Goal: Obtain resource: Obtain resource

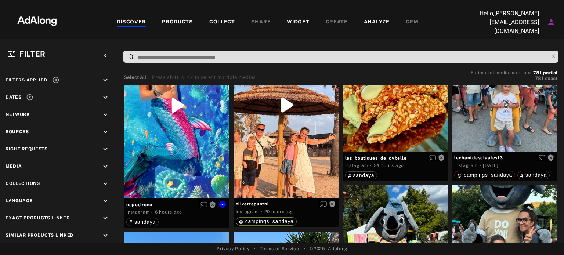
scroll to position [37, 0]
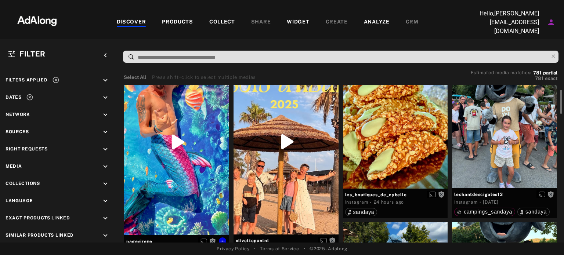
click at [183, 136] on div "Get rights" at bounding box center [176, 142] width 105 height 187
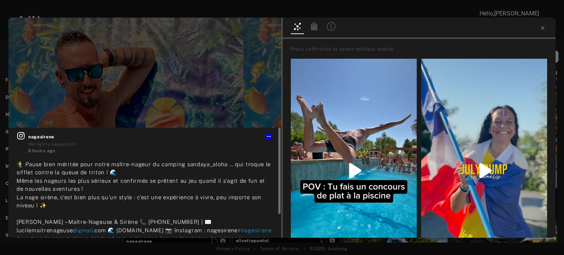
click at [23, 135] on icon at bounding box center [21, 136] width 9 height 9
click at [544, 28] on icon at bounding box center [543, 28] width 6 height 6
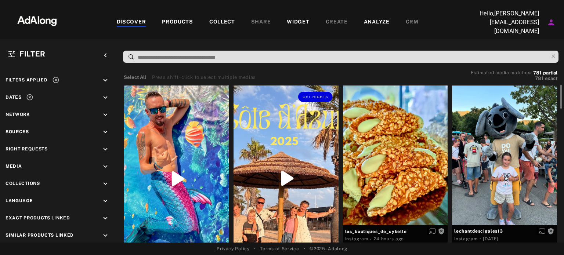
scroll to position [73, 0]
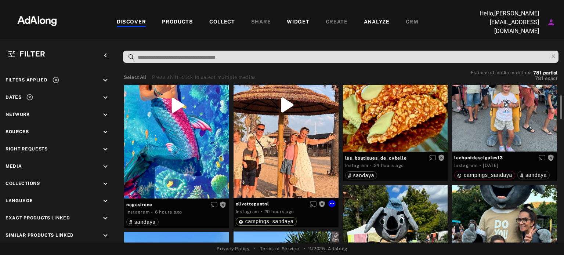
click at [282, 108] on div "Get rights" at bounding box center [286, 105] width 105 height 186
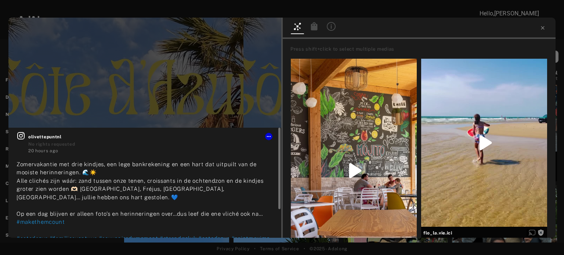
click at [19, 136] on icon at bounding box center [21, 136] width 9 height 9
click at [543, 29] on icon at bounding box center [543, 28] width 6 height 6
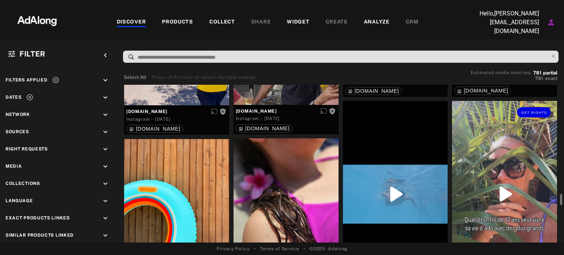
scroll to position [735, 0]
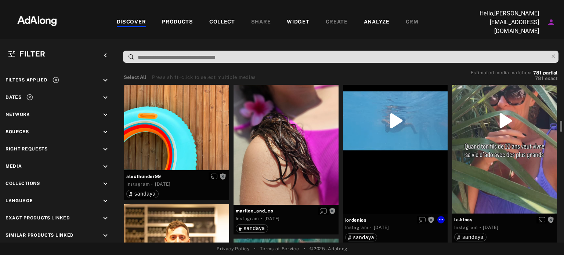
click at [391, 119] on div "Get rights" at bounding box center [395, 121] width 105 height 186
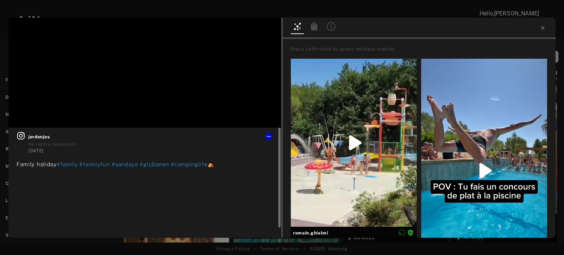
click at [22, 136] on icon at bounding box center [20, 135] width 7 height 7
click at [483, 133] on div "Get rights" at bounding box center [484, 171] width 126 height 224
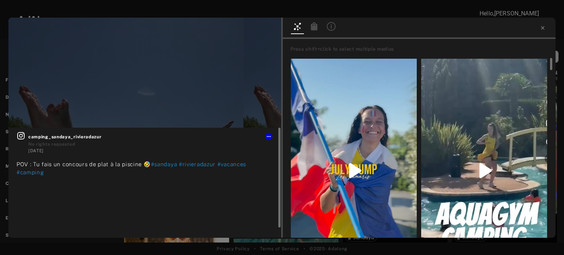
click at [20, 134] on icon at bounding box center [20, 135] width 7 height 7
click at [355, 169] on div "Get rights" at bounding box center [354, 171] width 126 height 224
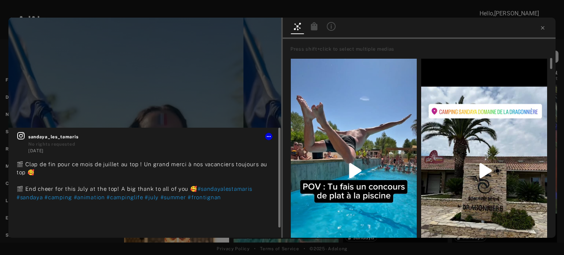
click at [19, 135] on icon at bounding box center [21, 136] width 9 height 9
click at [544, 25] on icon at bounding box center [543, 28] width 6 height 6
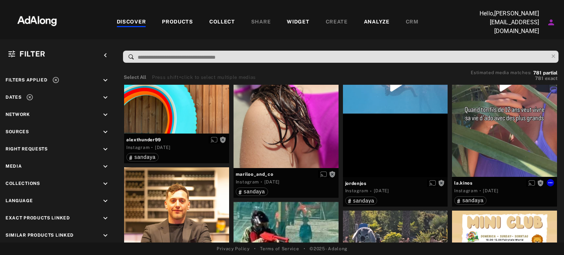
scroll to position [698, 0]
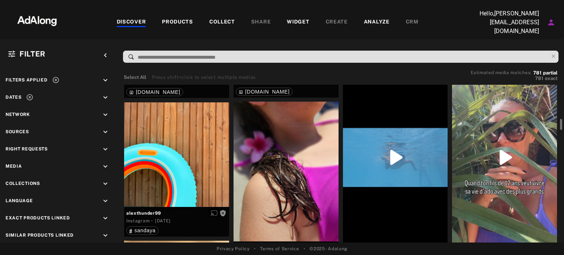
click at [511, 153] on div "Get rights" at bounding box center [504, 157] width 105 height 186
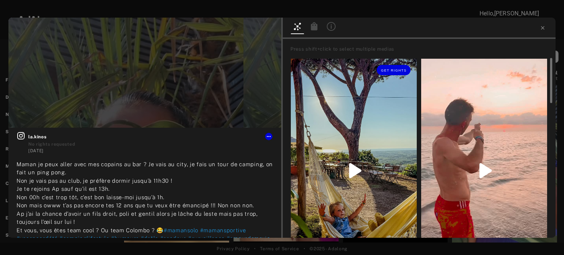
click at [354, 165] on div "Get rights" at bounding box center [354, 171] width 126 height 224
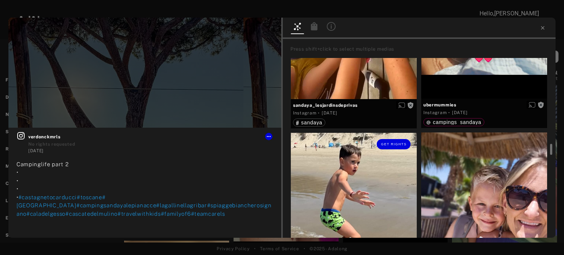
scroll to position [147, 0]
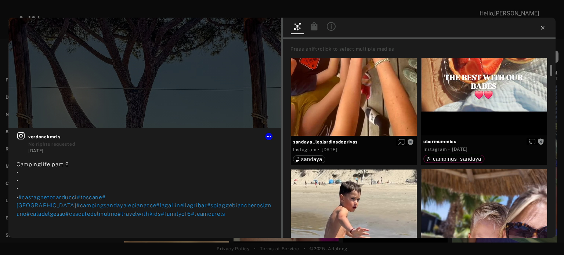
click at [542, 28] on icon at bounding box center [543, 28] width 6 height 6
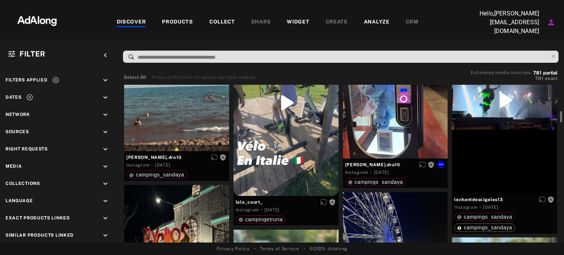
scroll to position [1249, 0]
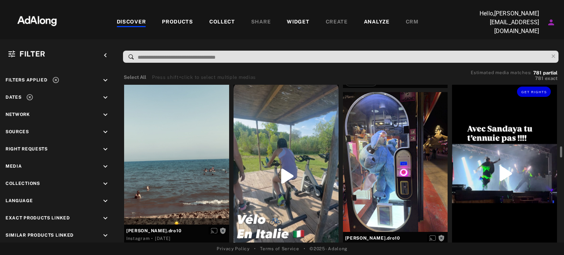
click at [501, 167] on div "Get rights" at bounding box center [504, 173] width 105 height 187
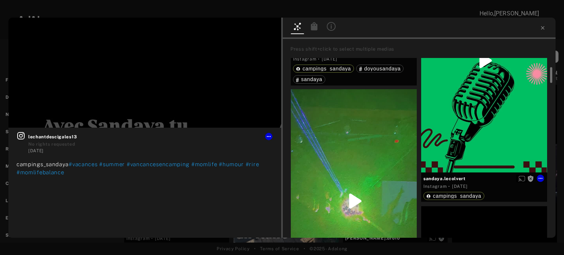
scroll to position [37, 0]
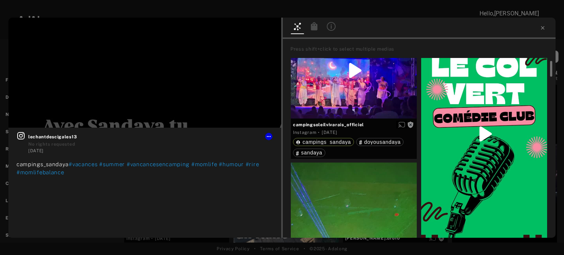
click at [486, 130] on div "Get rights" at bounding box center [484, 134] width 126 height 224
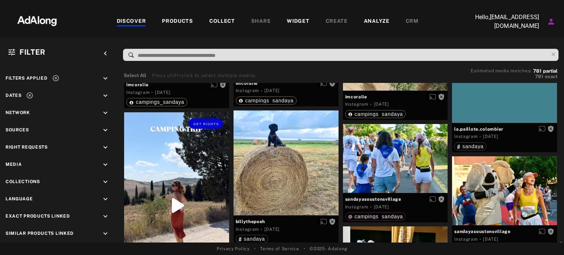
scroll to position [2902, 0]
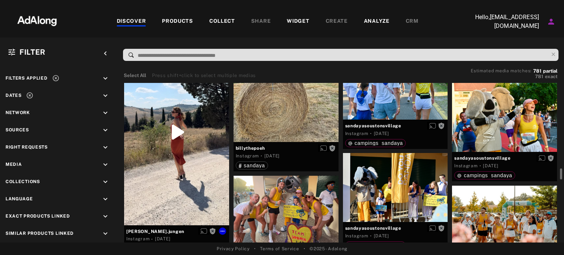
click at [179, 133] on div "Get rights" at bounding box center [176, 132] width 105 height 187
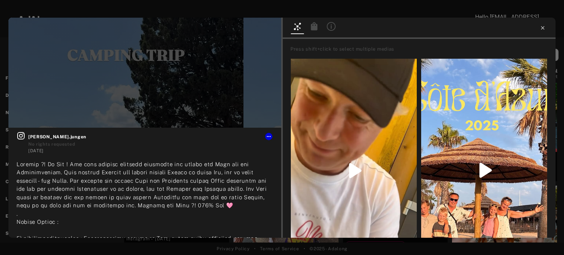
click at [541, 28] on icon at bounding box center [543, 28] width 6 height 6
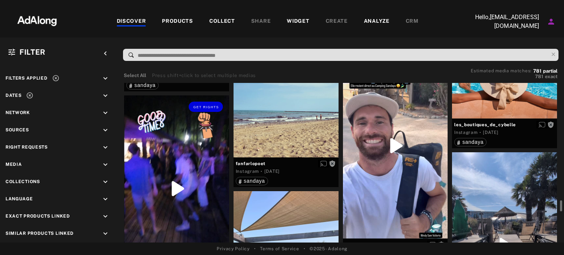
scroll to position [4776, 0]
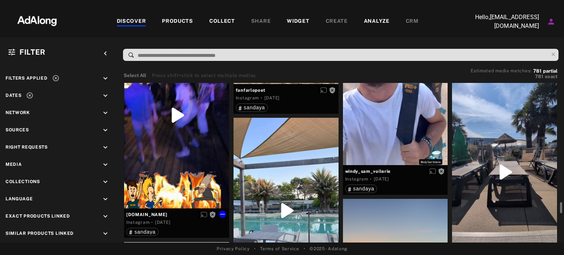
click at [177, 139] on div "Get rights" at bounding box center [176, 115] width 105 height 187
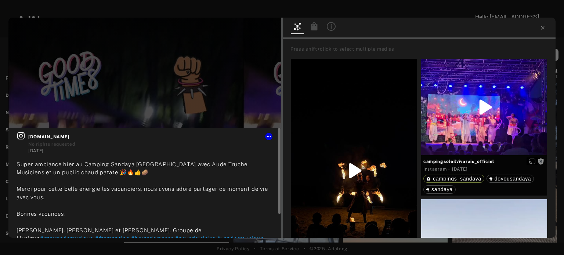
click at [25, 135] on icon at bounding box center [21, 136] width 9 height 9
click at [544, 28] on icon at bounding box center [543, 28] width 6 height 6
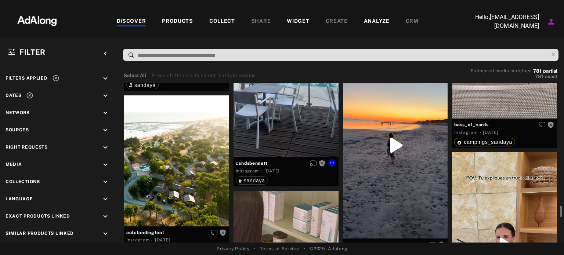
scroll to position [4886, 0]
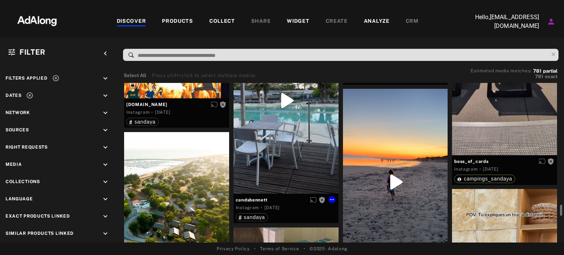
click at [283, 126] on div "Get rights" at bounding box center [286, 101] width 105 height 186
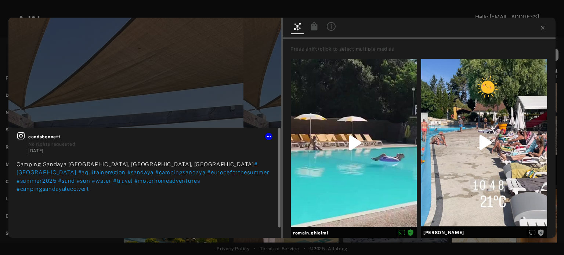
click at [21, 137] on icon at bounding box center [20, 135] width 7 height 7
click at [544, 28] on icon at bounding box center [543, 28] width 6 height 6
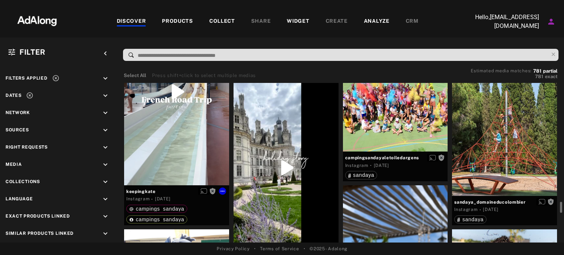
scroll to position [6245, 0]
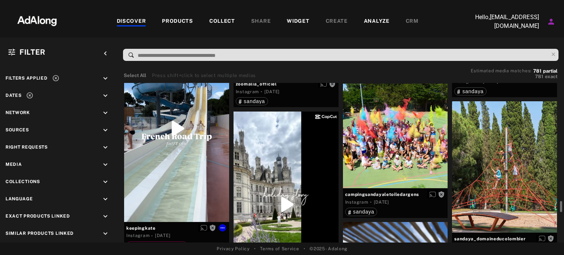
click at [176, 132] on div "Get rights" at bounding box center [176, 128] width 105 height 187
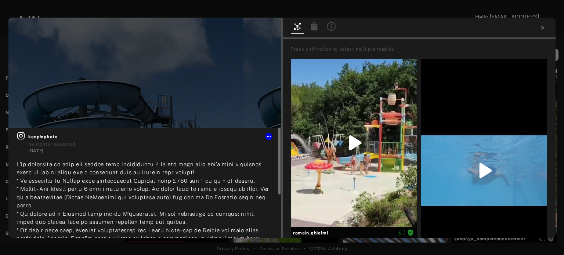
click at [21, 135] on icon at bounding box center [21, 136] width 9 height 9
click at [541, 27] on icon at bounding box center [543, 28] width 6 height 6
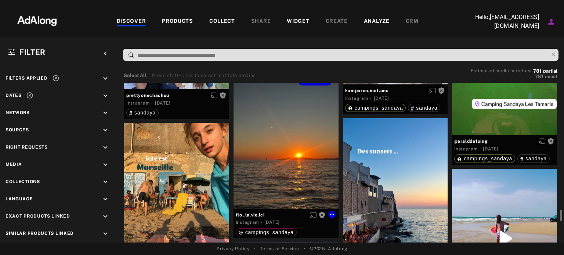
scroll to position [8082, 0]
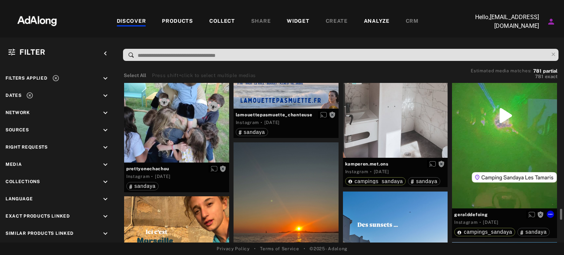
click at [513, 131] on div "Get rights" at bounding box center [504, 115] width 105 height 186
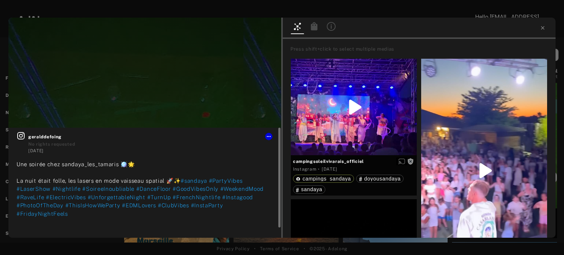
click at [21, 135] on icon at bounding box center [21, 136] width 9 height 9
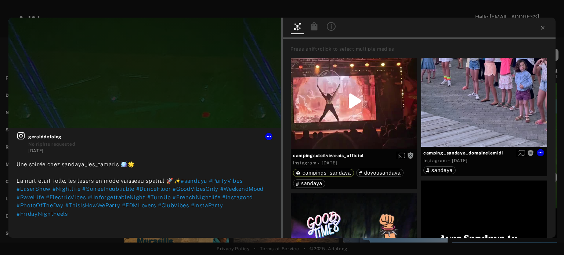
scroll to position [331, 0]
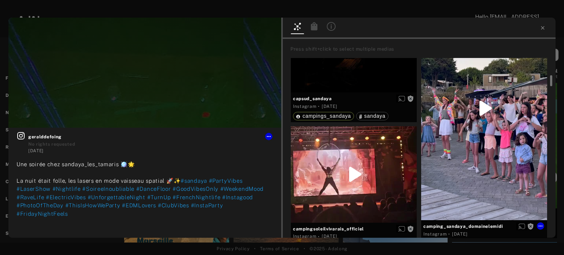
click at [485, 103] on div "Get rights" at bounding box center [484, 108] width 126 height 224
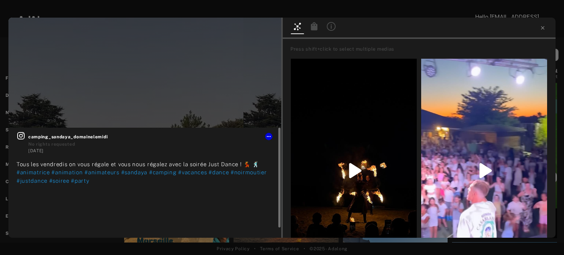
click at [21, 136] on icon at bounding box center [21, 136] width 9 height 9
click at [542, 28] on icon at bounding box center [543, 28] width 6 height 6
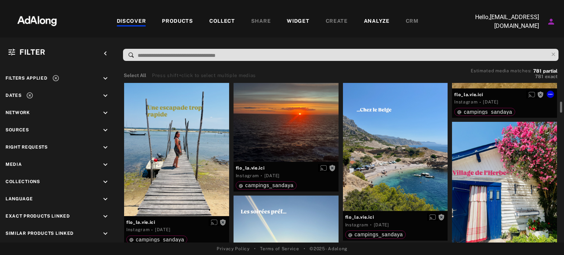
scroll to position [8229, 0]
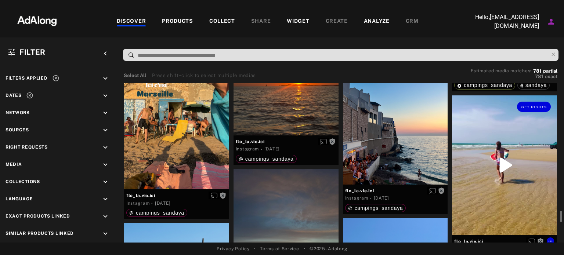
click at [510, 162] on div "Get rights" at bounding box center [504, 166] width 105 height 140
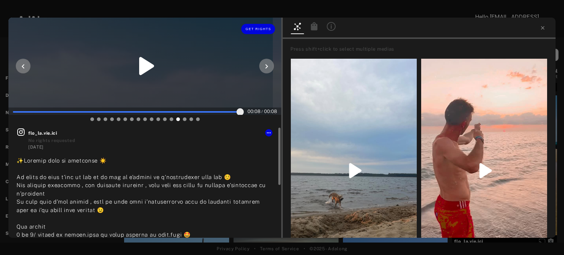
click at [142, 64] on icon at bounding box center [146, 66] width 15 height 18
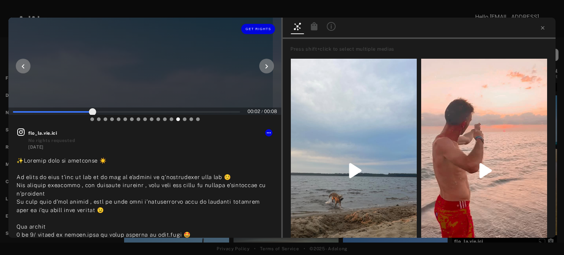
drag, startPoint x: 203, startPoint y: 93, endPoint x: 122, endPoint y: 103, distance: 81.5
click at [126, 94] on div at bounding box center [144, 66] width 273 height 97
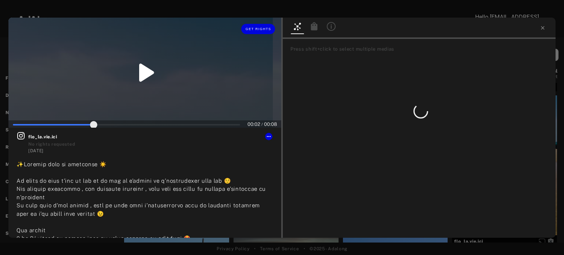
type input "**"
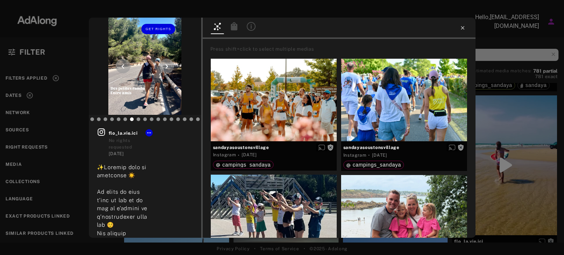
click at [464, 29] on icon at bounding box center [463, 28] width 6 height 6
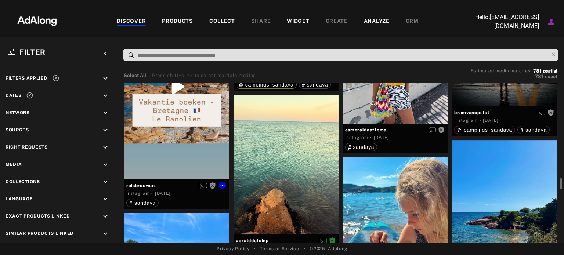
scroll to position [9257, 0]
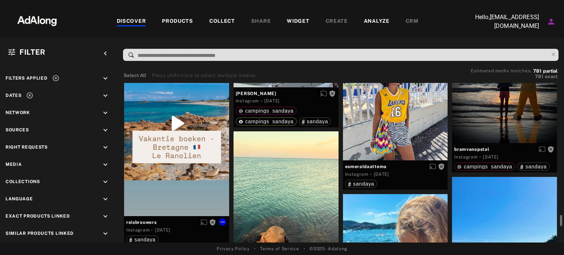
click at [168, 186] on div "Get rights" at bounding box center [176, 123] width 105 height 186
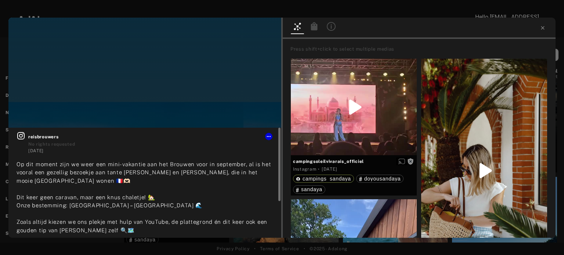
click at [23, 136] on icon at bounding box center [21, 136] width 9 height 9
drag, startPoint x: 544, startPoint y: 26, endPoint x: 330, endPoint y: 139, distance: 242.1
click at [544, 26] on icon at bounding box center [543, 28] width 6 height 6
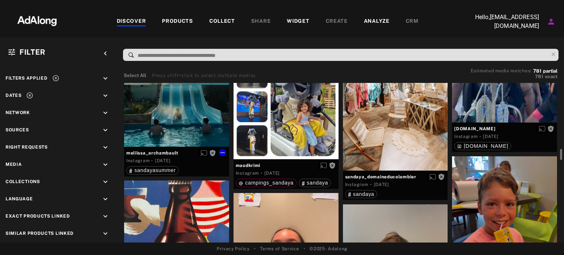
scroll to position [10690, 0]
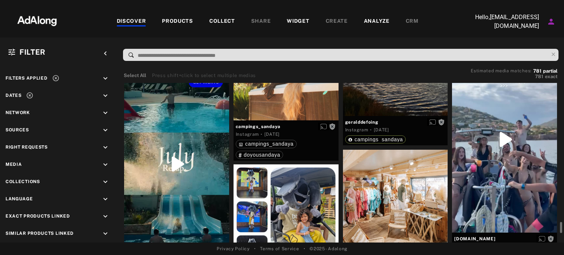
click at [172, 161] on div "Get rights" at bounding box center [176, 164] width 105 height 186
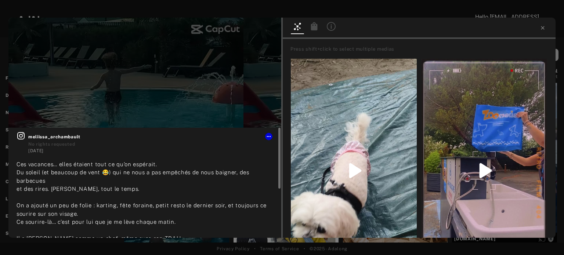
click at [18, 136] on icon at bounding box center [21, 136] width 9 height 9
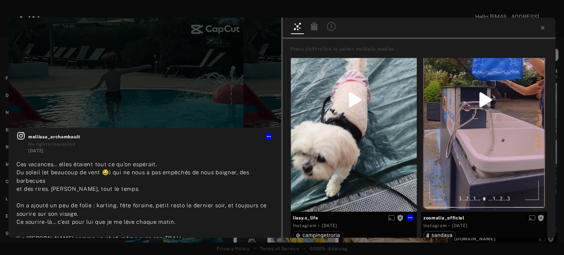
click at [360, 164] on div "Get rights" at bounding box center [354, 100] width 126 height 224
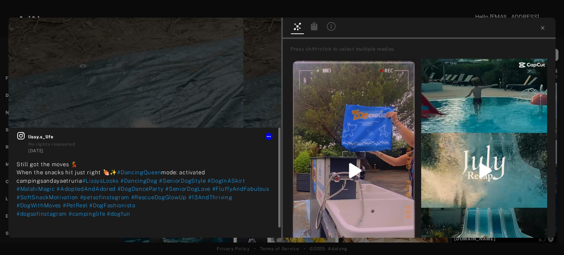
click at [18, 137] on icon at bounding box center [21, 136] width 9 height 9
